Goal: Task Accomplishment & Management: Complete application form

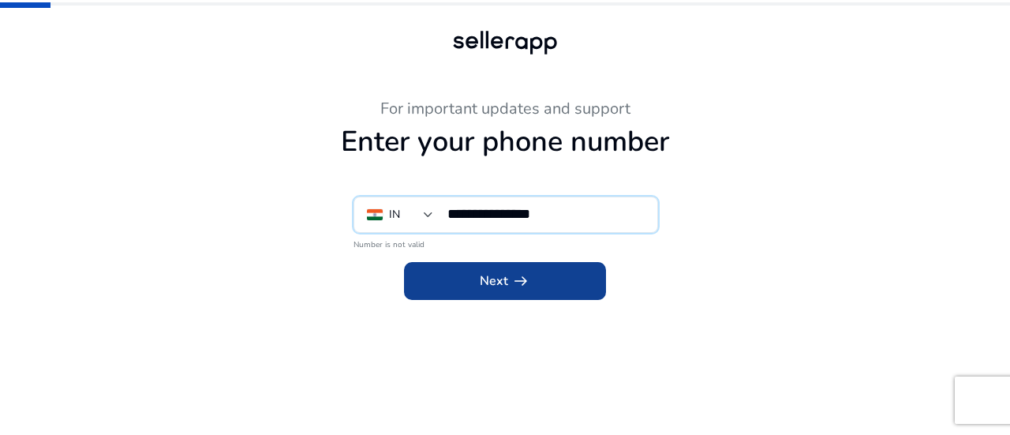
type input "**********"
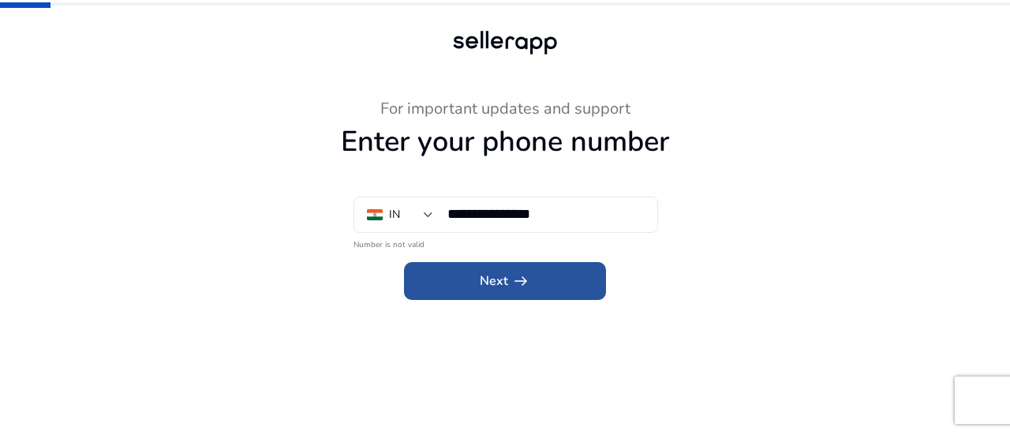
click at [510, 279] on app-icon "arrow_right_alt" at bounding box center [519, 280] width 22 height 19
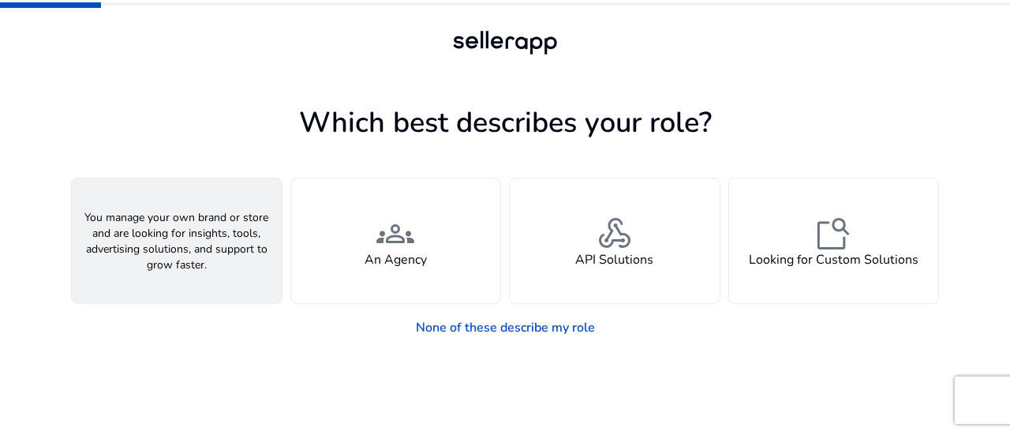
click at [201, 263] on div "person A Seller" at bounding box center [177, 240] width 210 height 125
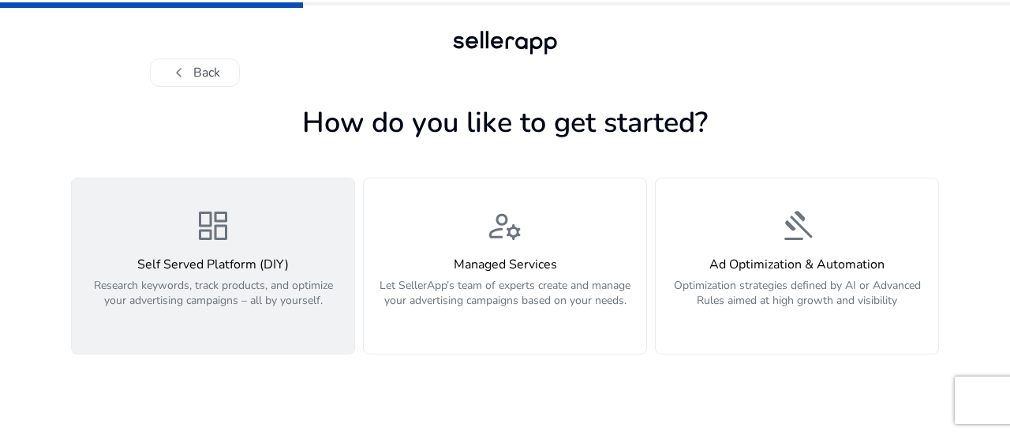
click at [256, 237] on div "dashboard Self Served Platform (DIY) Research keywords, track products, and opt…" at bounding box center [213, 266] width 264 height 118
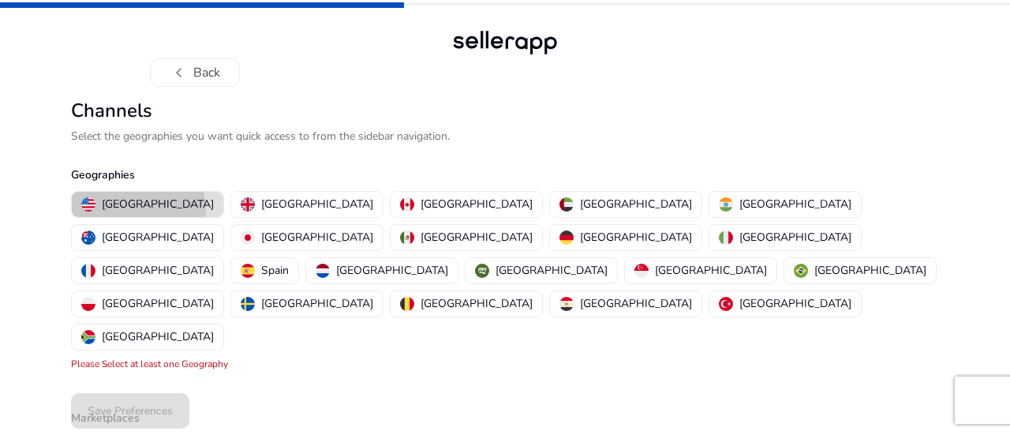
click at [137, 209] on p "[GEOGRAPHIC_DATA]" at bounding box center [158, 204] width 112 height 17
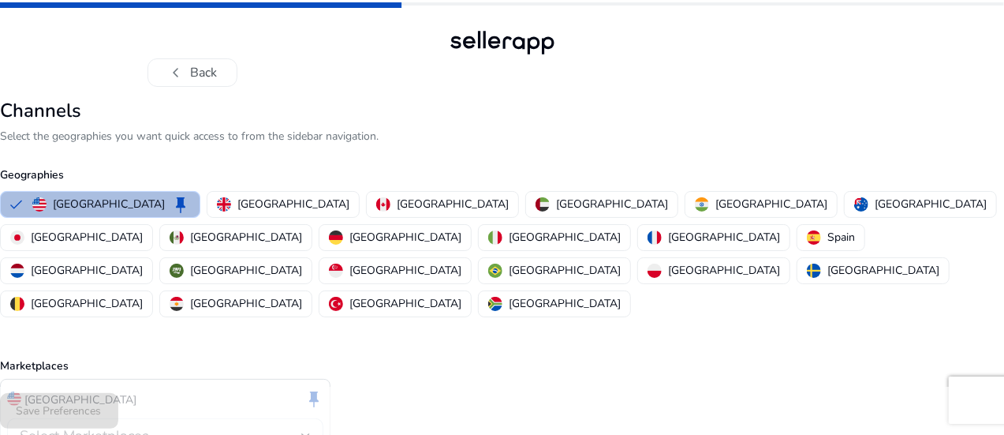
scroll to position [73, 0]
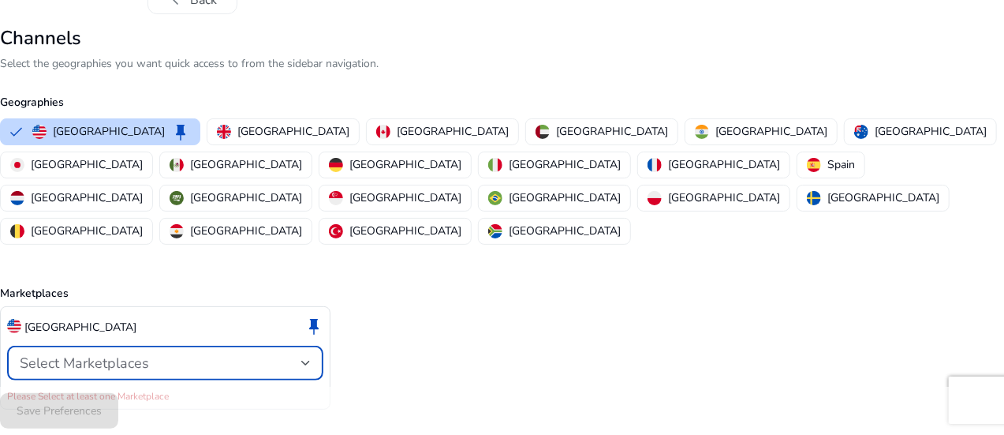
click at [149, 353] on span "Select Marketplaces" at bounding box center [84, 362] width 129 height 19
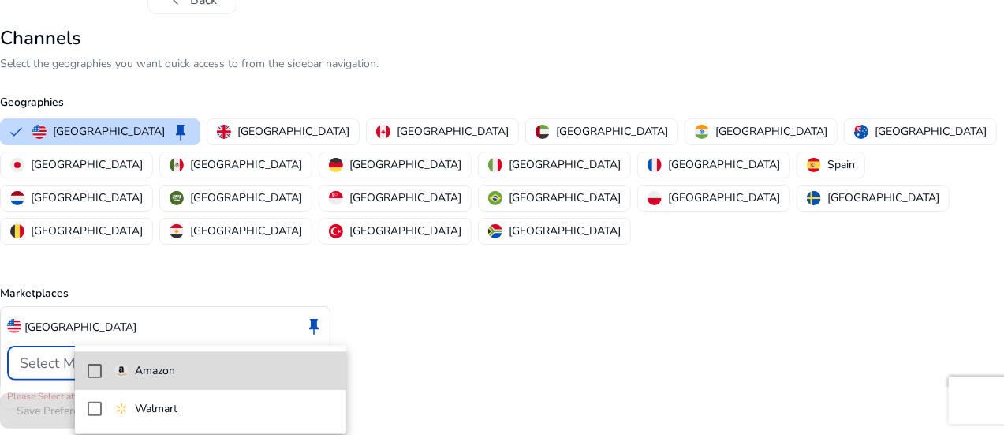
click at [167, 377] on p "Amazon" at bounding box center [155, 370] width 40 height 17
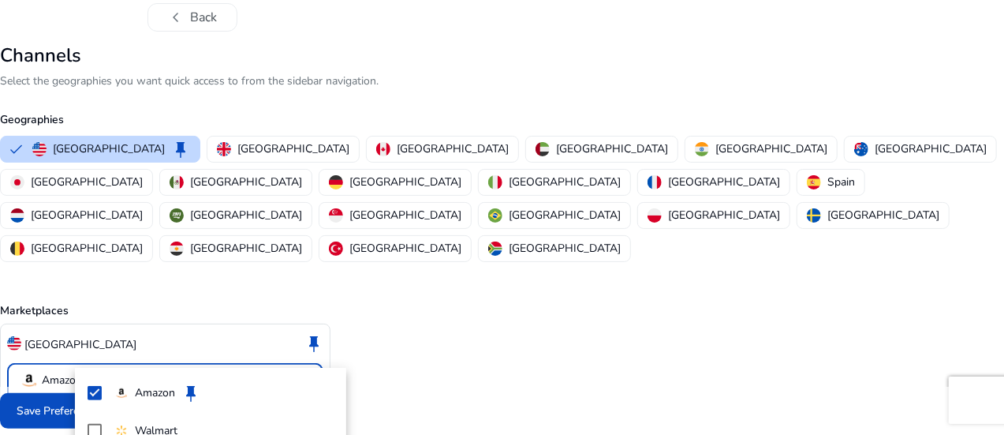
click at [487, 329] on div at bounding box center [502, 217] width 1004 height 435
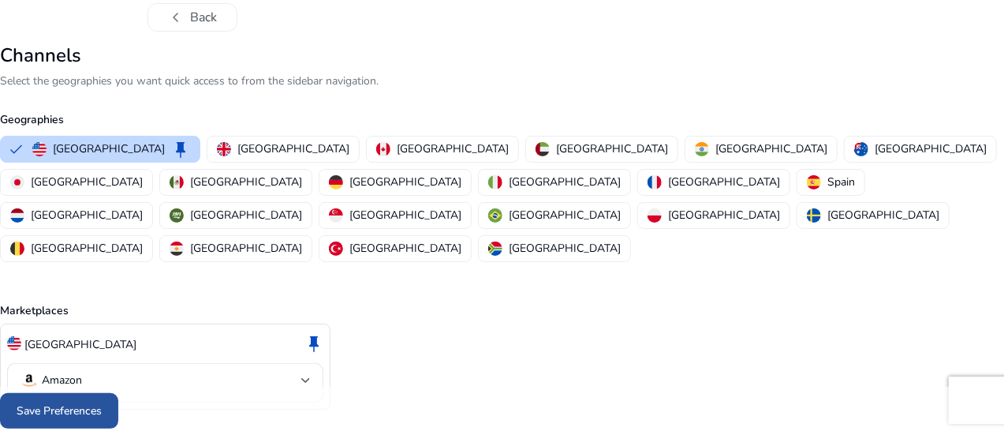
click at [102, 409] on span "Save Preferences" at bounding box center [59, 410] width 85 height 17
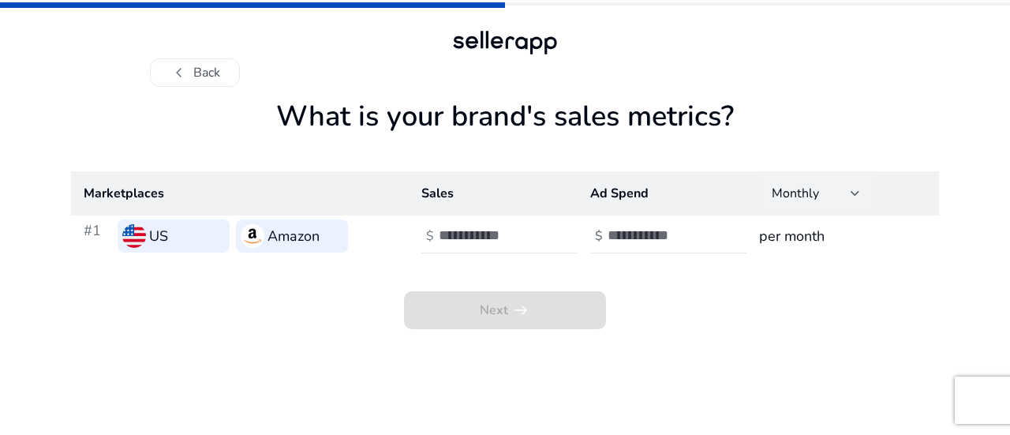
click at [854, 189] on div at bounding box center [855, 193] width 9 height 19
click at [728, 278] on div at bounding box center [505, 217] width 1010 height 435
click at [211, 78] on button "chevron_left Back" at bounding box center [195, 72] width 90 height 28
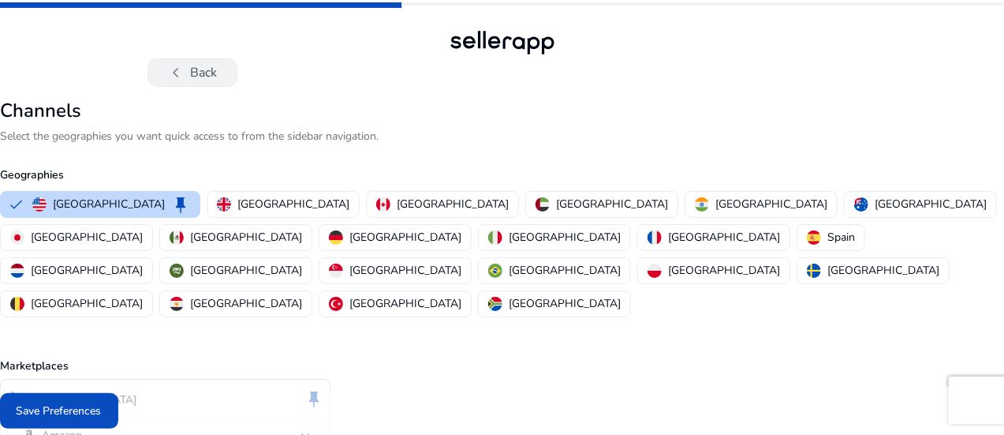
click at [185, 85] on button "chevron_left Back" at bounding box center [193, 72] width 90 height 28
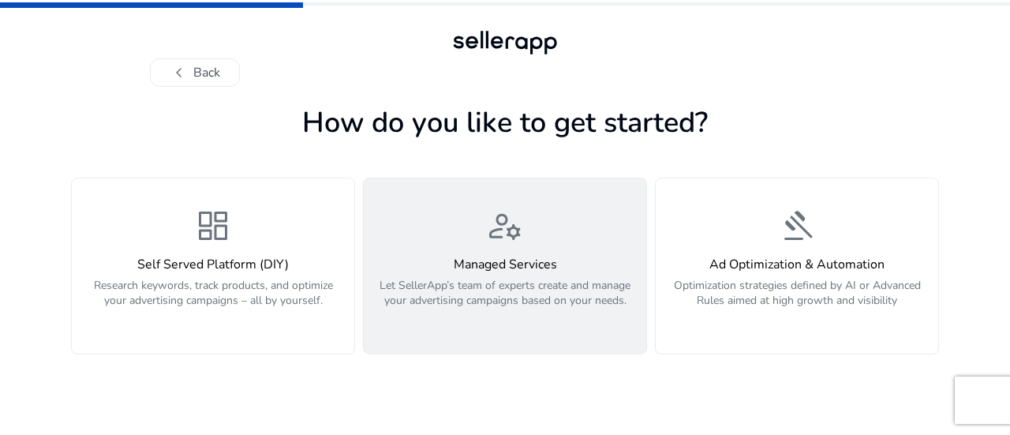
click at [492, 222] on span "manage_accounts" at bounding box center [505, 226] width 38 height 38
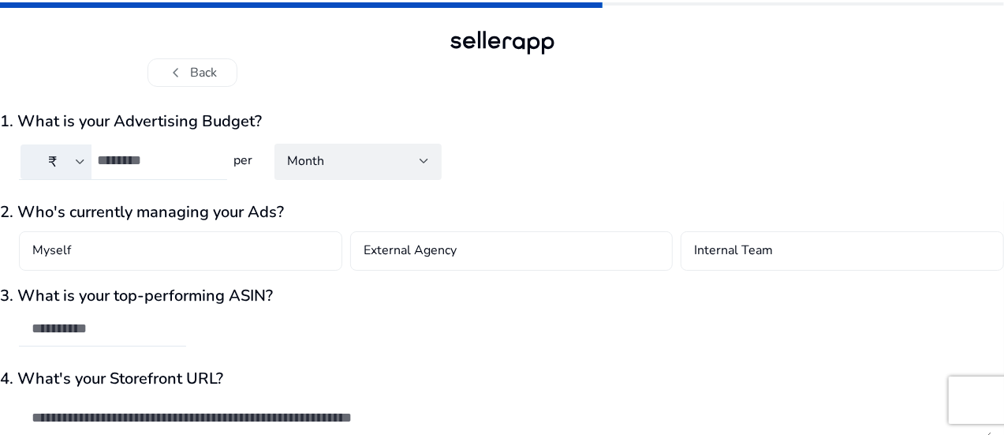
click at [85, 165] on div at bounding box center [80, 161] width 9 height 19
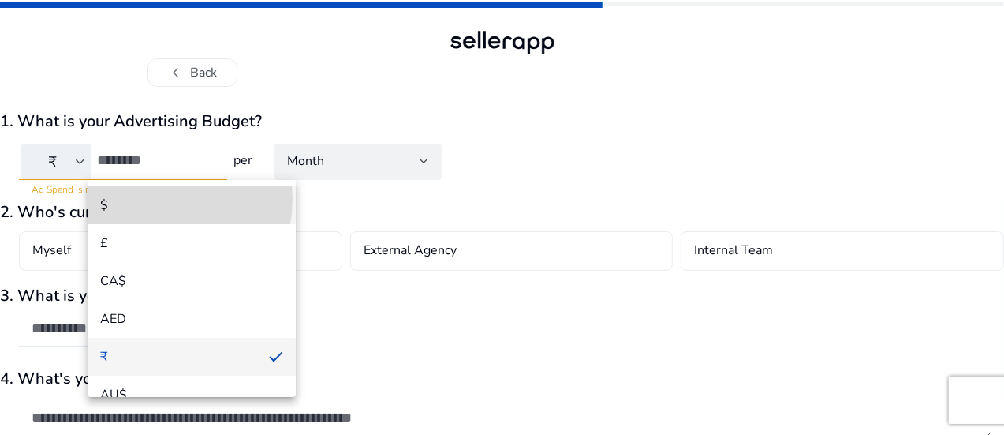
click at [147, 199] on span "$" at bounding box center [191, 204] width 183 height 17
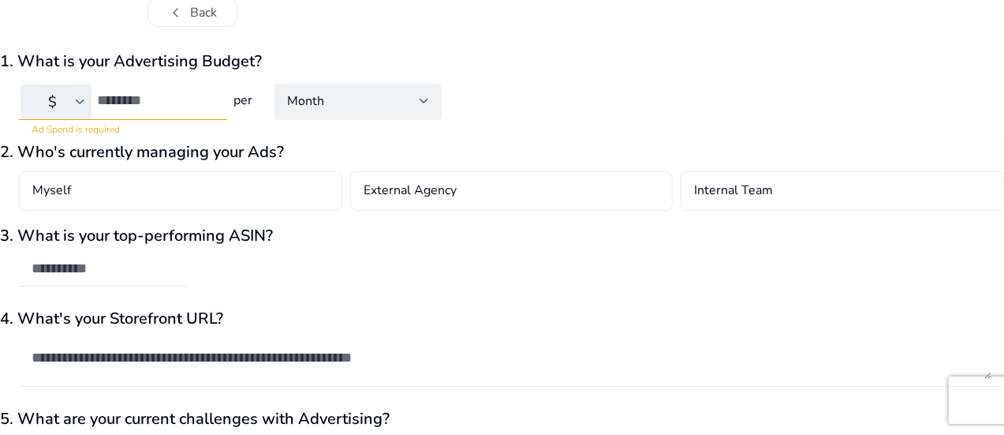
scroll to position [182, 0]
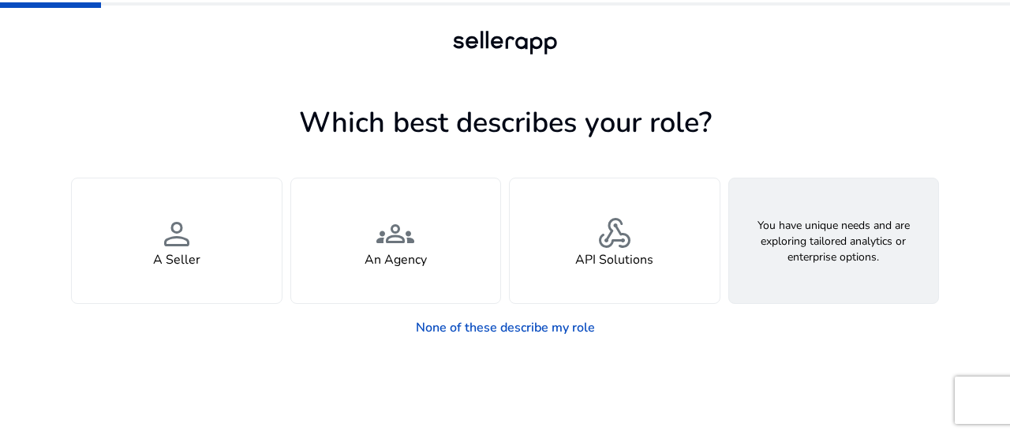
click at [793, 248] on div "feature_search Looking for Custom Solutions" at bounding box center [834, 240] width 210 height 125
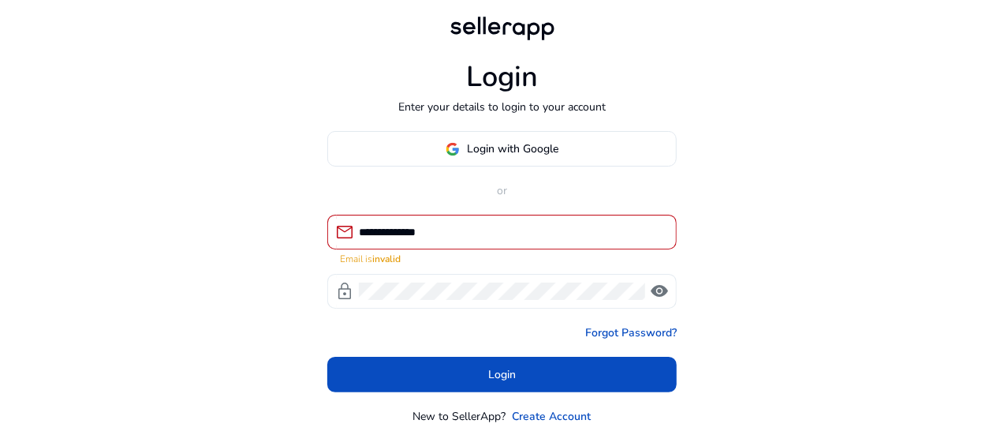
click at [660, 282] on span "visibility" at bounding box center [659, 291] width 19 height 19
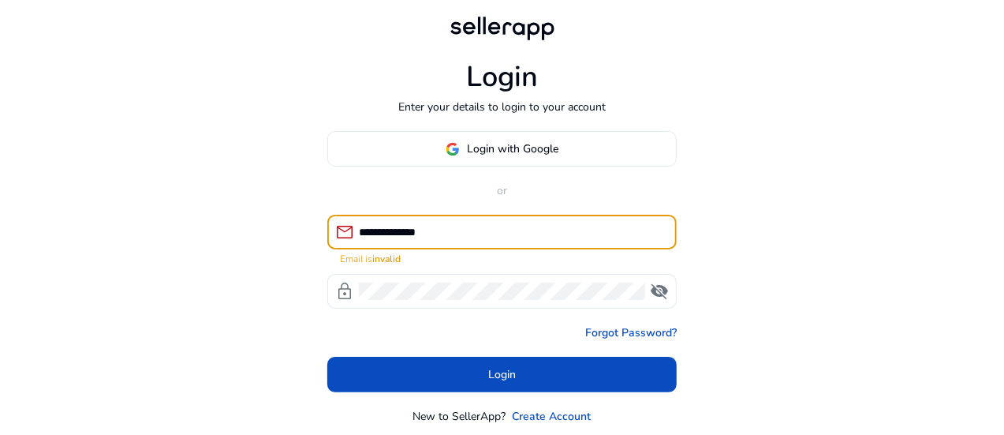
click at [558, 230] on input "**********" at bounding box center [511, 231] width 305 height 17
type input "*"
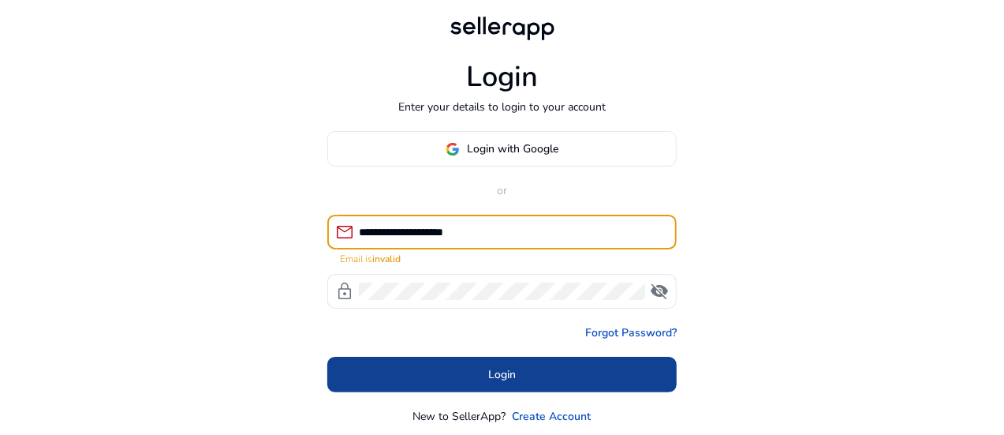
type input "**********"
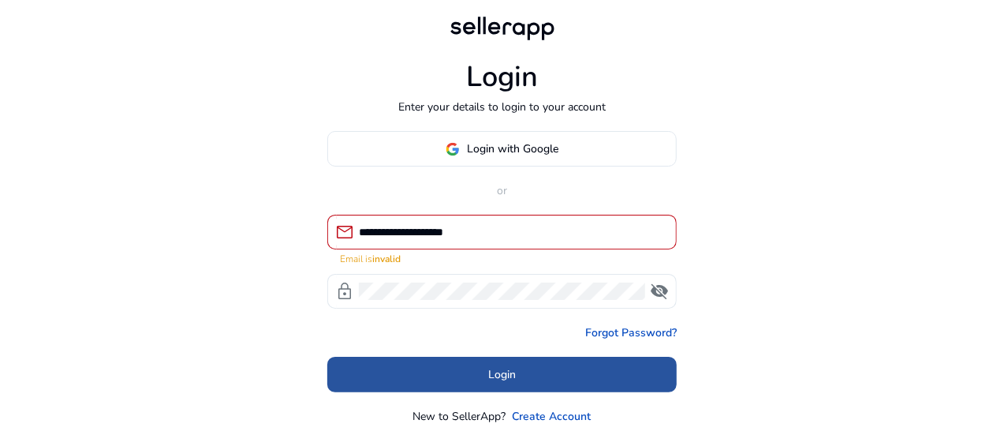
click at [492, 381] on span "Login" at bounding box center [502, 374] width 28 height 17
click at [506, 381] on span "Login" at bounding box center [502, 374] width 28 height 17
